Goal: Information Seeking & Learning: Learn about a topic

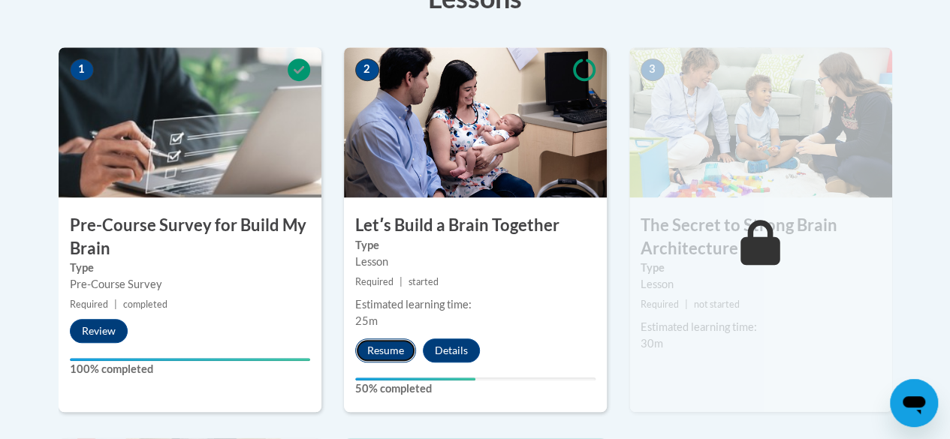
click at [397, 348] on button "Resume" at bounding box center [385, 351] width 61 height 24
